Goal: Information Seeking & Learning: Learn about a topic

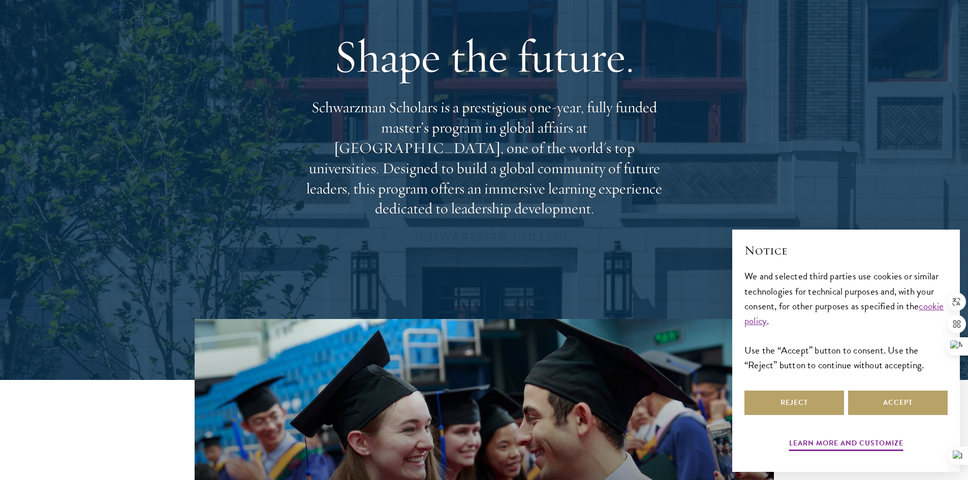
scroll to position [305, 0]
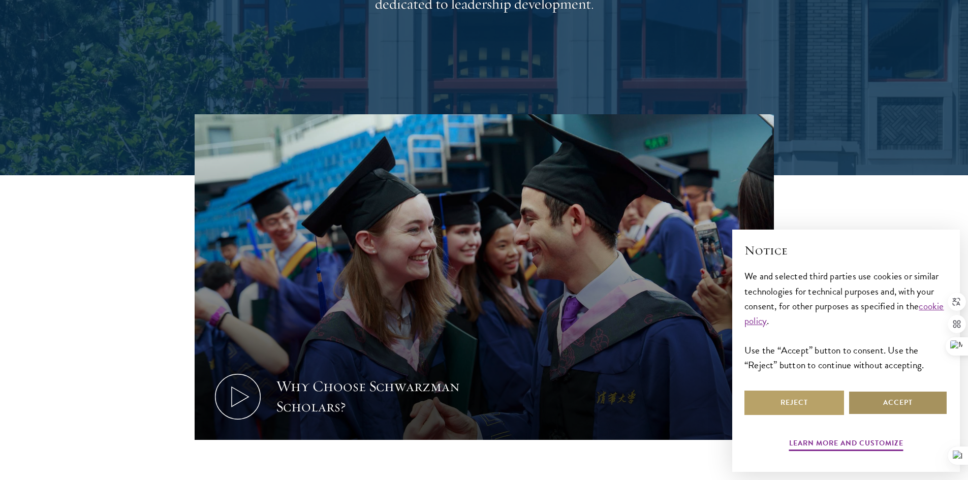
click at [900, 409] on button "Accept" at bounding box center [898, 403] width 100 height 24
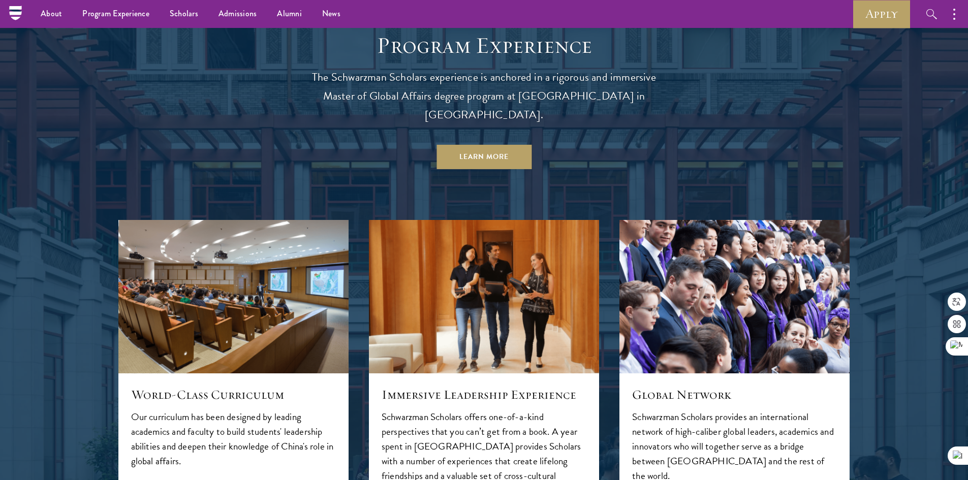
scroll to position [0, 0]
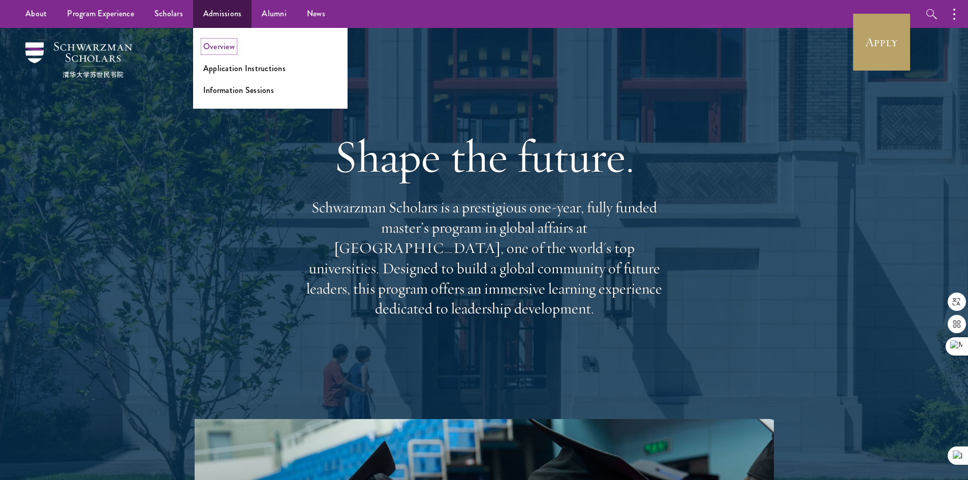
click at [219, 43] on link "Overview" at bounding box center [218, 47] width 31 height 12
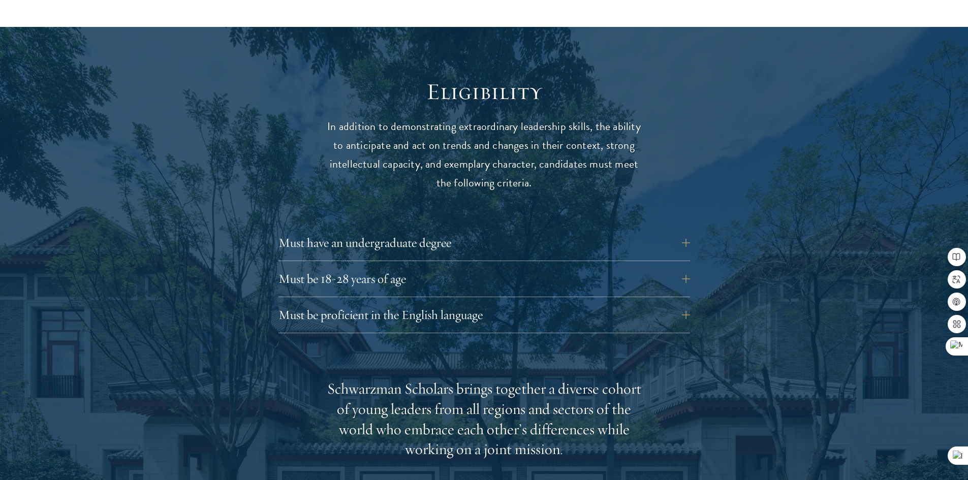
scroll to position [1372, 0]
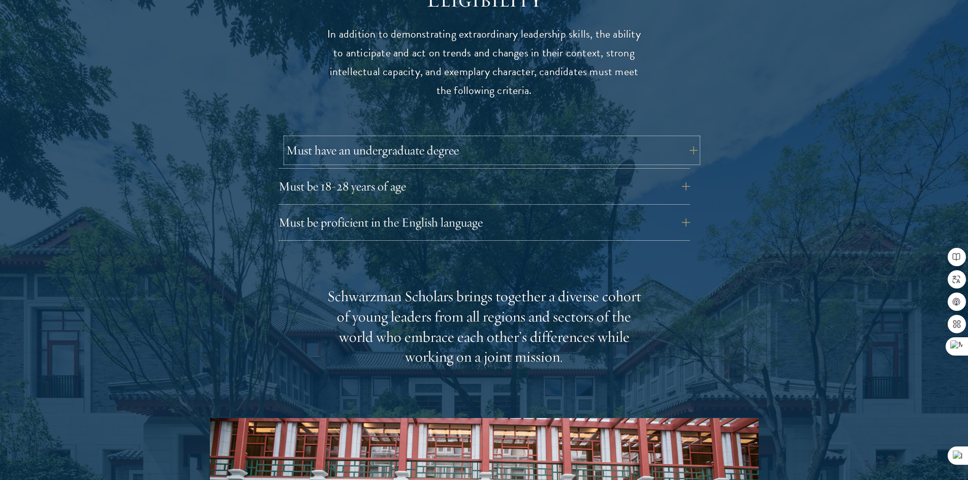
click at [435, 138] on button "Must have an undergraduate degree" at bounding box center [491, 150] width 411 height 24
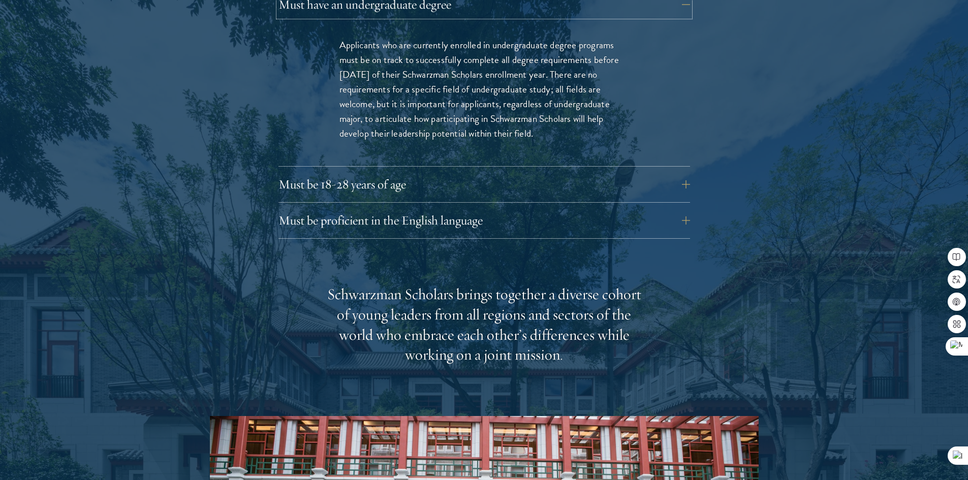
scroll to position [1575, 0]
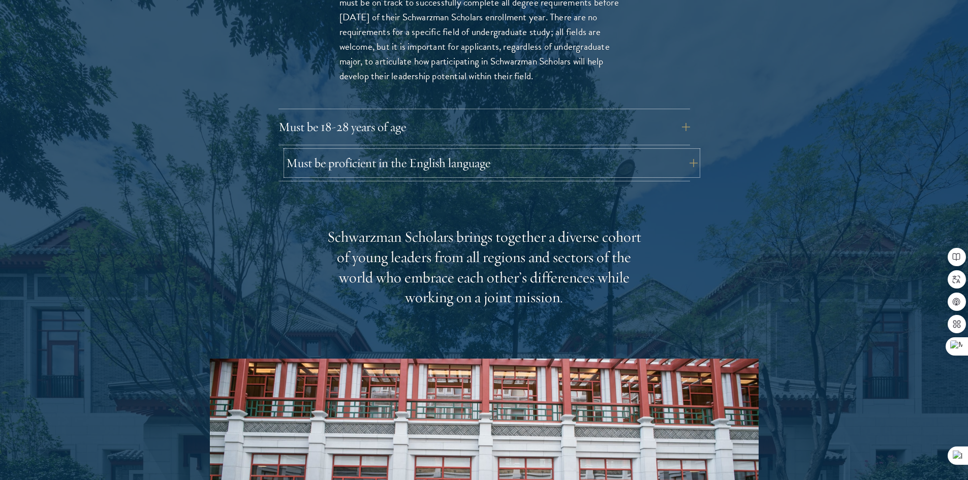
click at [423, 151] on button "Must be proficient in the English language" at bounding box center [491, 163] width 411 height 24
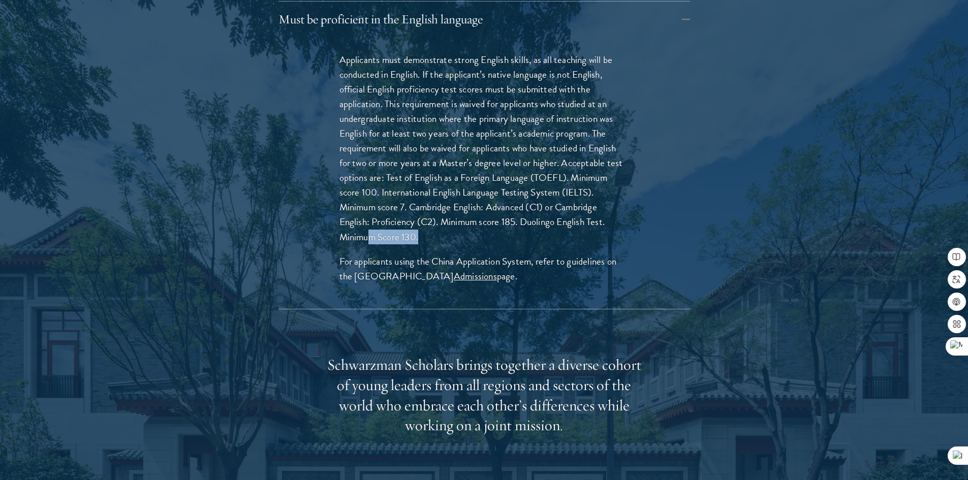
drag, startPoint x: 418, startPoint y: 218, endPoint x: 369, endPoint y: 214, distance: 48.9
type textarea "m Score 130."
click at [369, 214] on p "Applicants must demonstrate strong English skills, as all teaching will be cond…" at bounding box center [484, 148] width 290 height 192
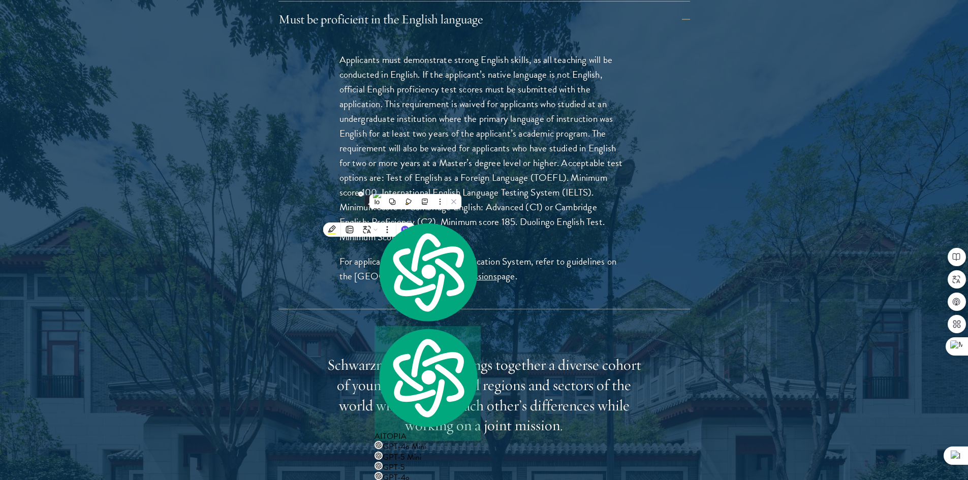
click at [644, 174] on div "Applicants must demonstrate strong English skills, as all teaching will be cond…" at bounding box center [484, 173] width 351 height 272
